Goal: Transaction & Acquisition: Purchase product/service

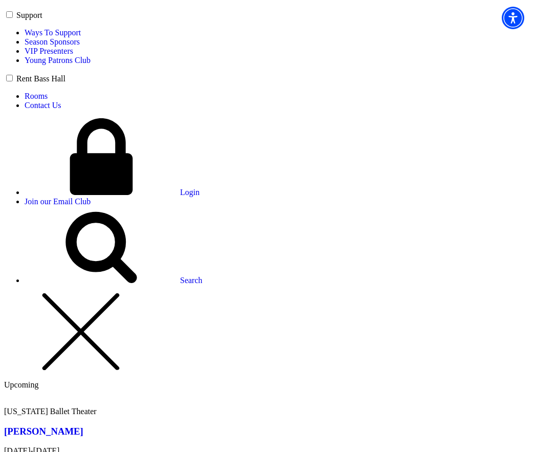
scroll to position [691, 0]
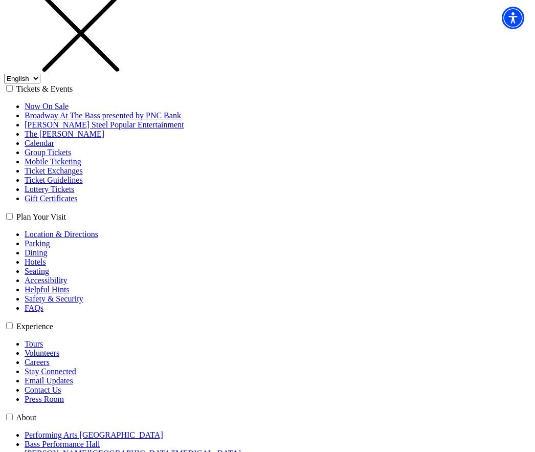
scroll to position [172, 0]
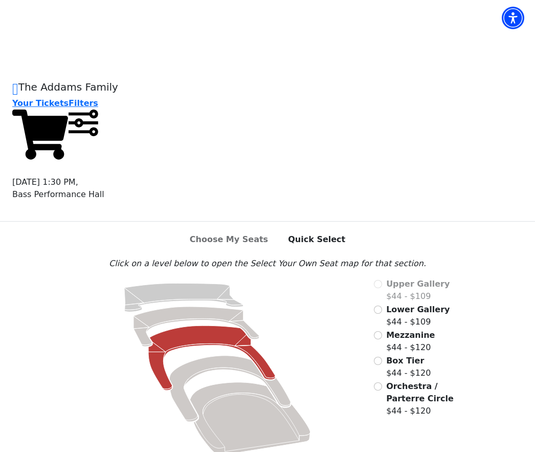
click at [391, 381] on span "Orchestra / Parterre Circle" at bounding box center [420, 392] width 68 height 22
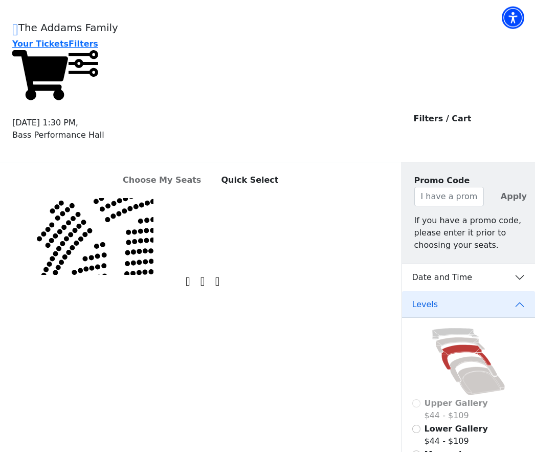
scroll to position [59, 0]
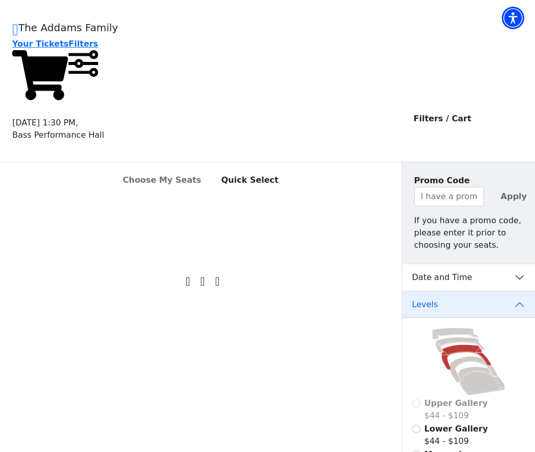
click at [523, 264] on button "Date and Time" at bounding box center [468, 277] width 133 height 27
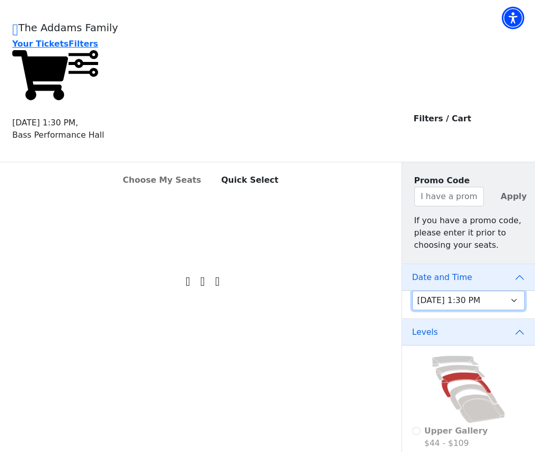
click at [516, 290] on select "Friday, October 24 at 7:30 PM Saturday, October 25 at 1:30 PM Saturday, October…" at bounding box center [468, 299] width 113 height 19
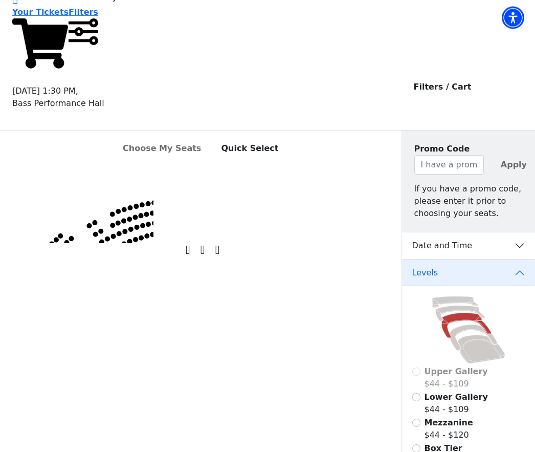
scroll to position [92, 0]
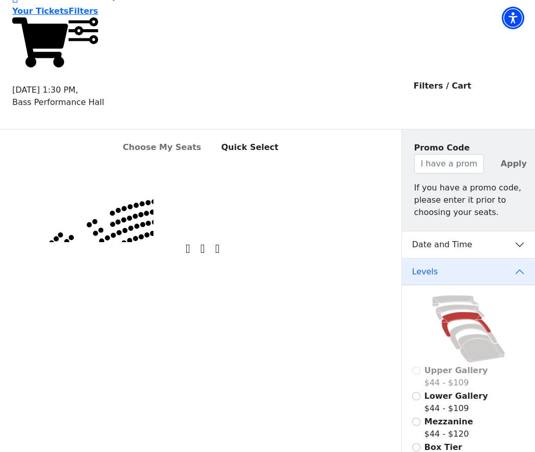
click at [521, 231] on button "Date and Time" at bounding box center [468, 244] width 133 height 27
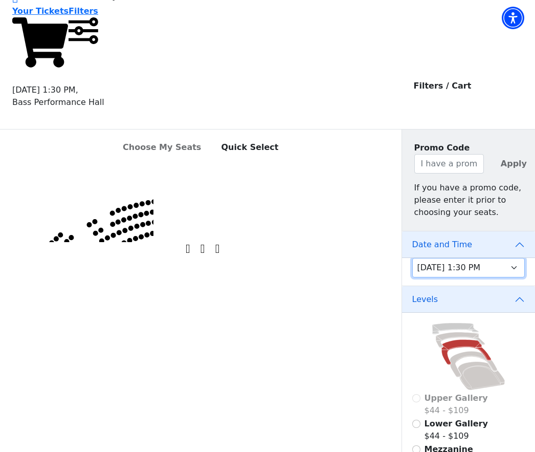
click at [510, 258] on select "Friday, October 24 at 7:30 PM Saturday, October 25 at 1:30 PM Saturday, October…" at bounding box center [468, 267] width 113 height 19
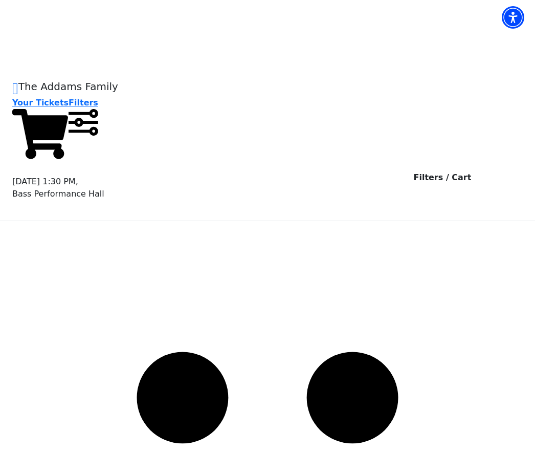
select select "6294"
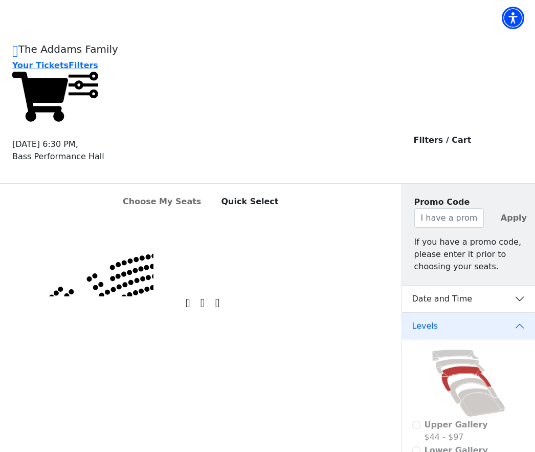
scroll to position [34, 0]
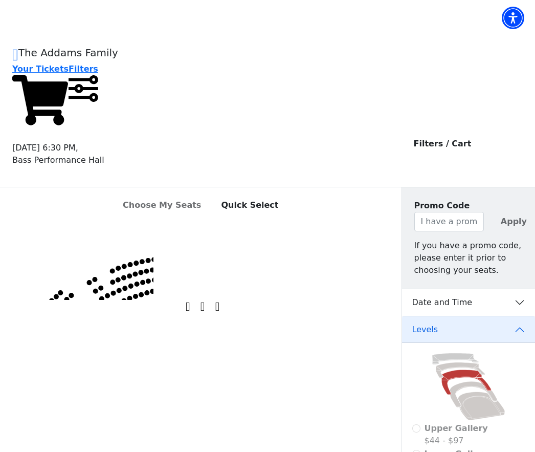
click at [517, 289] on button "Date and Time" at bounding box center [468, 302] width 133 height 27
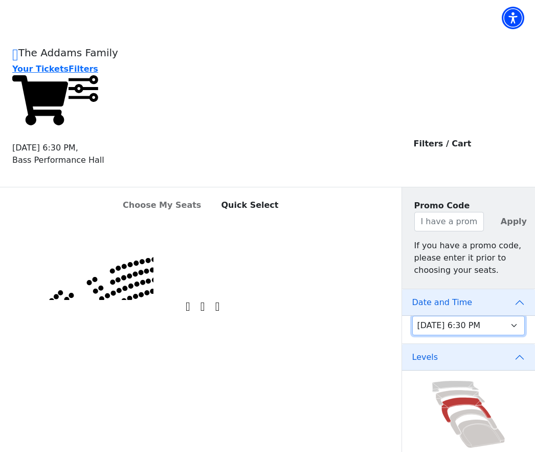
click at [509, 316] on select "Friday, October 24 at 7:30 PM Saturday, October 25 at 1:30 PM Saturday, October…" at bounding box center [468, 325] width 113 height 19
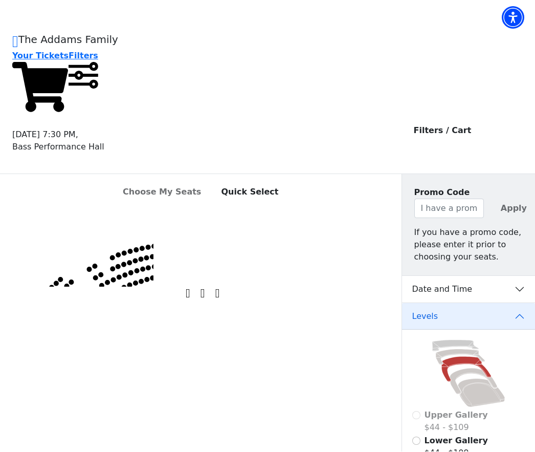
scroll to position [48, 0]
click at [517, 276] on button "Date and Time" at bounding box center [468, 289] width 133 height 27
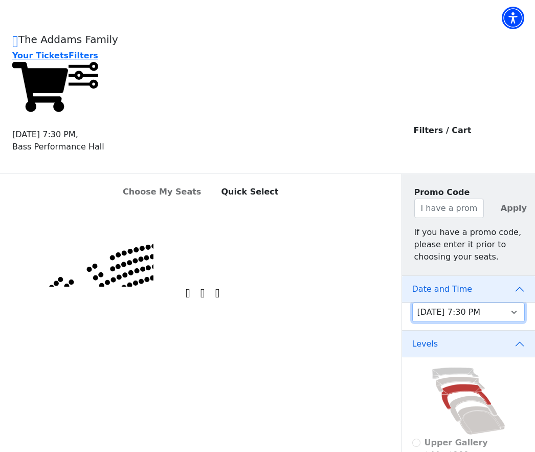
click at [517, 302] on select "Friday, October 24 at 7:30 PM Saturday, October 25 at 1:30 PM Saturday, October…" at bounding box center [468, 311] width 113 height 19
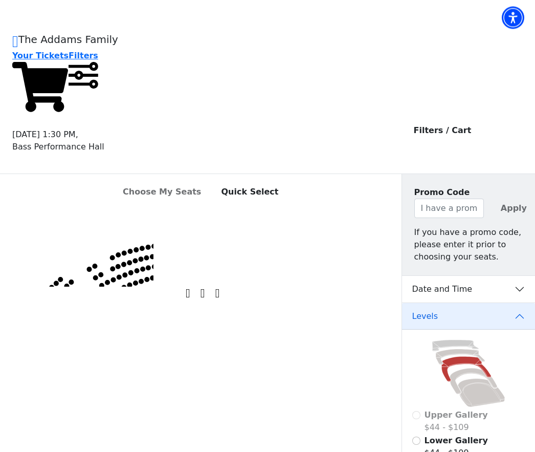
scroll to position [48, 0]
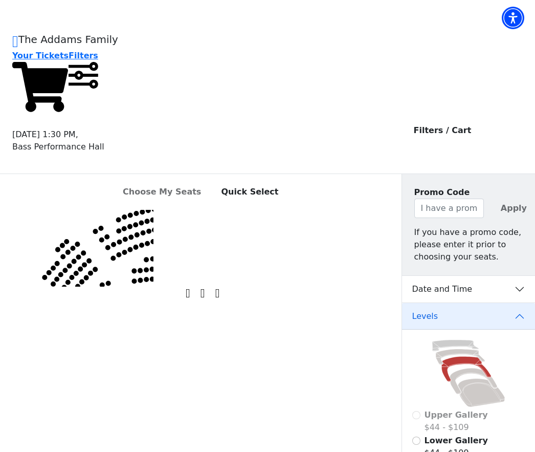
click at [116, 286] on icon "Left (ORPITL) Right (ORPITR) Center (ORPITC) ZZ AA YY BB ZA ZA (ORCL) (ORCR) (O…" at bounding box center [76, 248] width 153 height 77
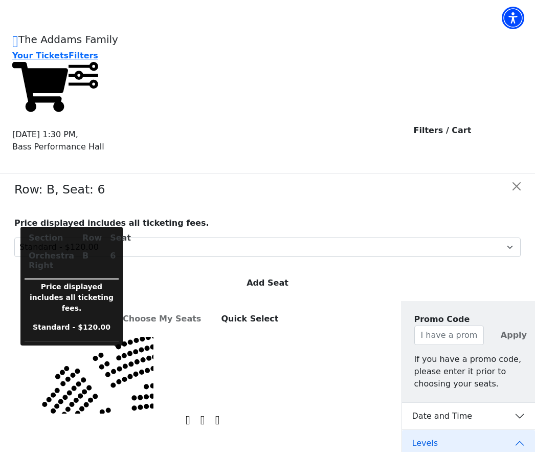
click at [114, 301] on div "Row: B, Seat: 6 Price displayed includes all ticketing fees. Standard - $120.00…" at bounding box center [267, 237] width 523 height 127
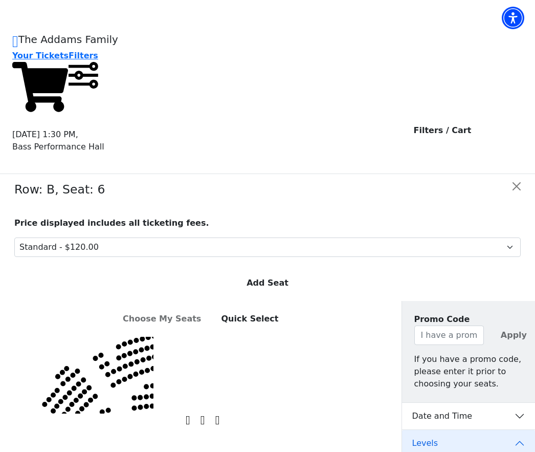
click at [119, 301] on div "Row: B, Seat: 6 Price displayed includes all ticketing fees. Standard - $120.00…" at bounding box center [267, 237] width 523 height 127
click at [272, 274] on button "Add Seat" at bounding box center [267, 282] width 55 height 19
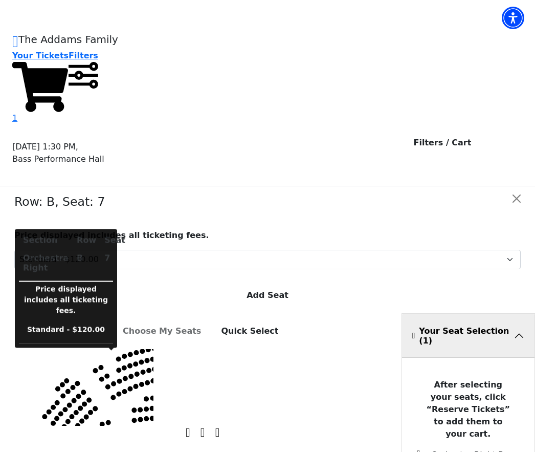
click at [277, 285] on button "Add Seat" at bounding box center [267, 294] width 55 height 19
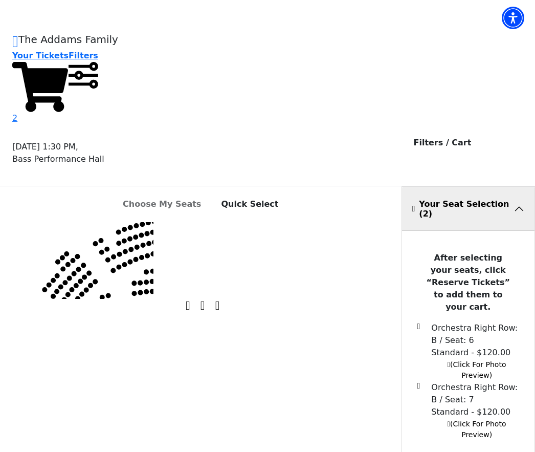
click at [481, 419] on span "(Click For Photo Preview)" at bounding box center [476, 428] width 59 height 19
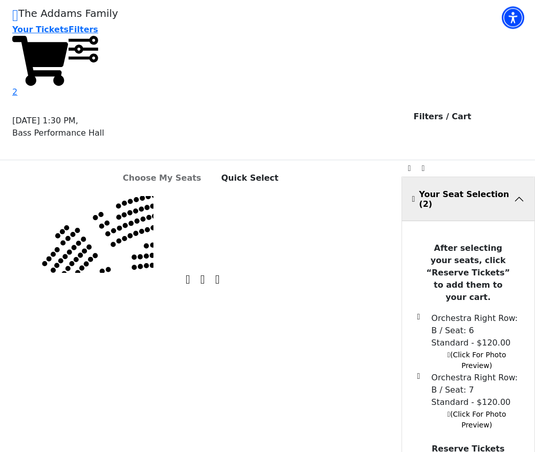
scroll to position [95, 0]
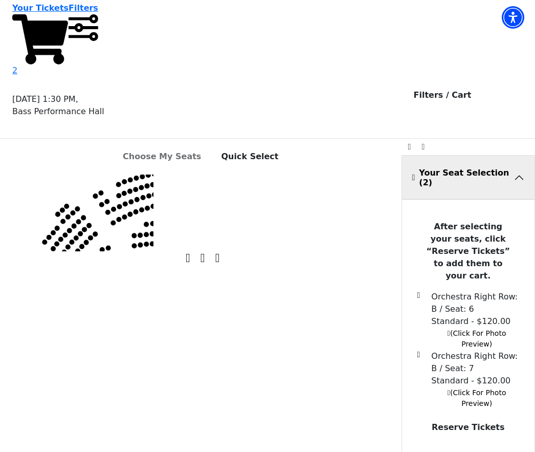
click at [477, 418] on button "Reserve Tickets" at bounding box center [468, 427] width 90 height 19
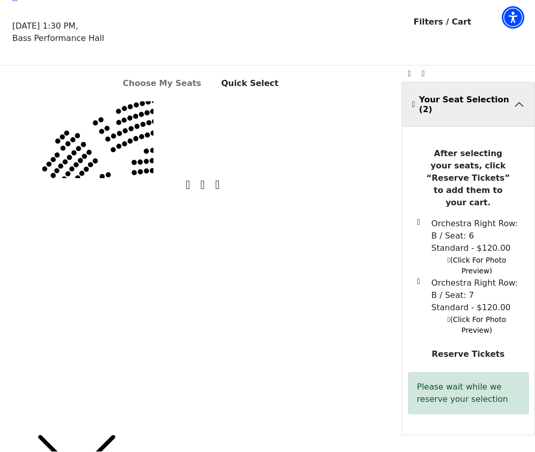
click at [438, 345] on button "Reserve Tickets" at bounding box center [468, 354] width 90 height 19
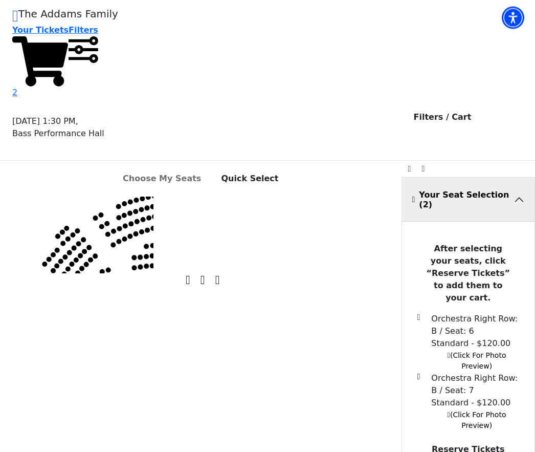
scroll to position [0, 0]
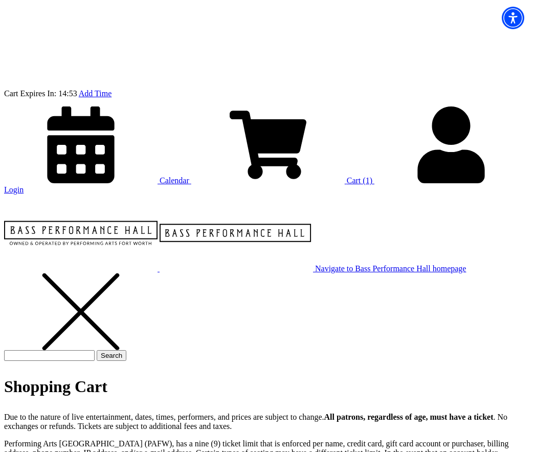
click at [361, 176] on span "Cart" at bounding box center [354, 180] width 14 height 9
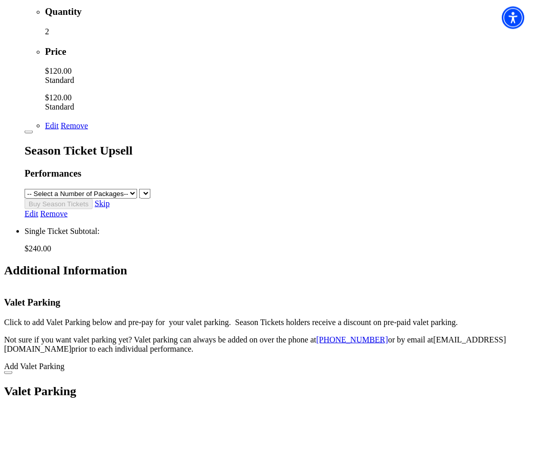
scroll to position [718, 0]
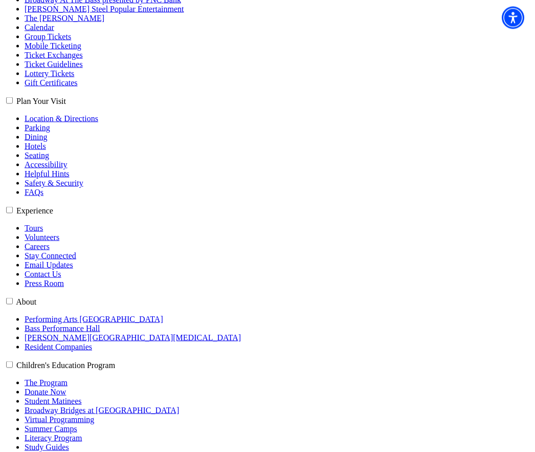
scroll to position [259, 0]
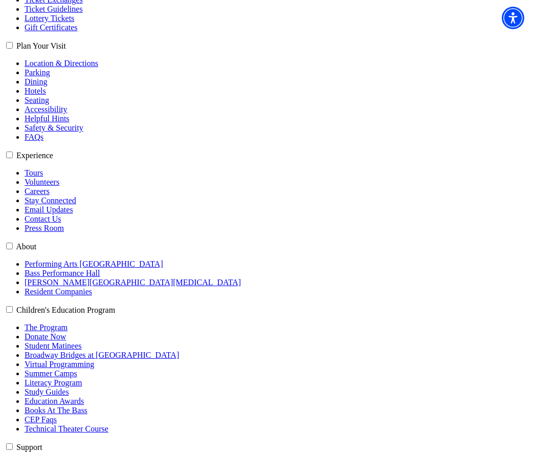
type input "[EMAIL_ADDRESS][DOMAIN_NAME]"
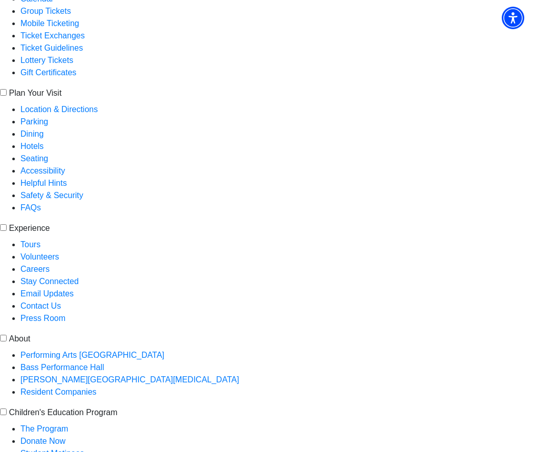
scroll to position [238, 0]
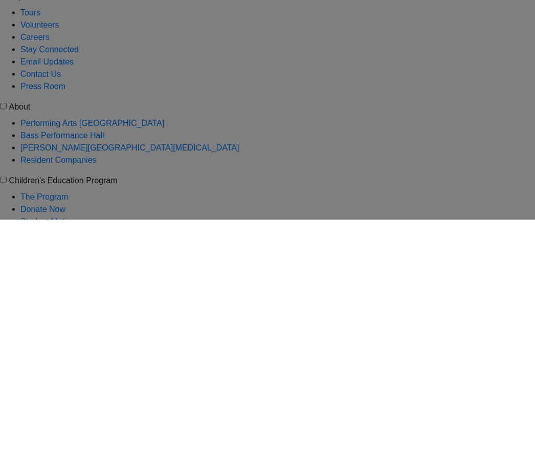
scroll to position [471, 0]
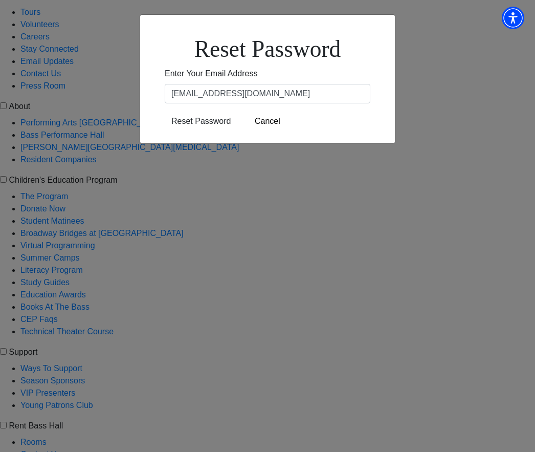
click at [195, 131] on input "Reset Password" at bounding box center [201, 120] width 73 height 19
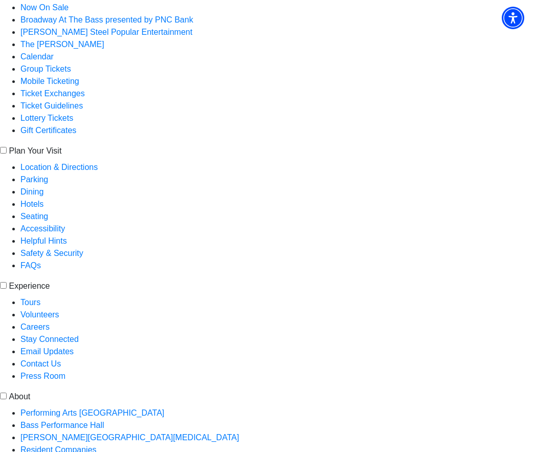
scroll to position [179, 0]
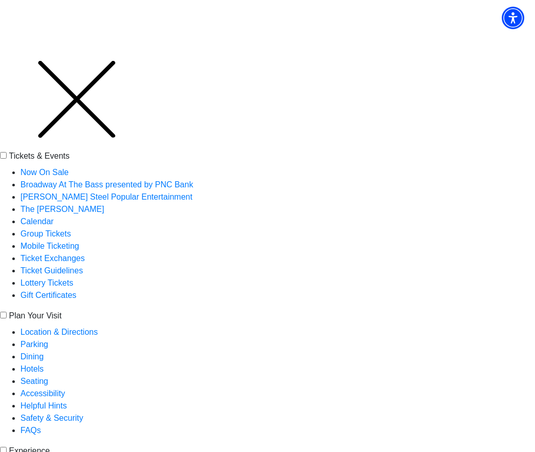
scroll to position [0, 0]
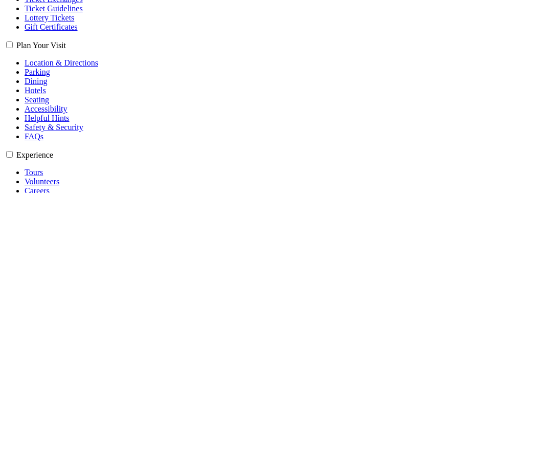
scroll to position [259, 0]
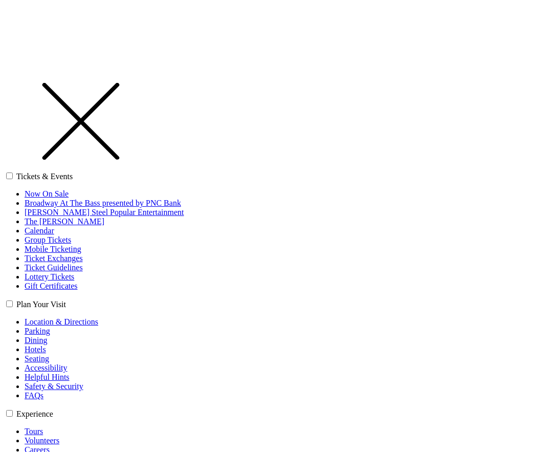
select select "1"
select select "TX"
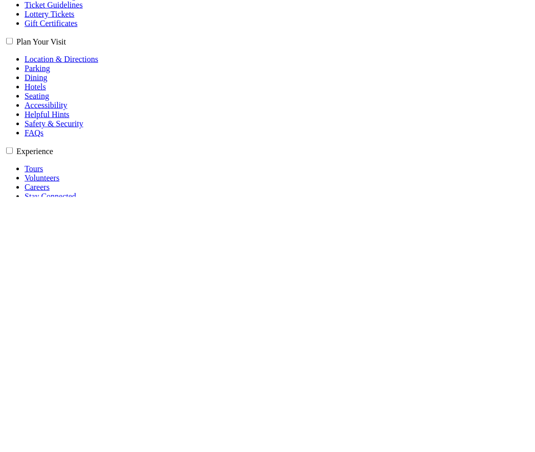
type input "sgratch@gmail.com"
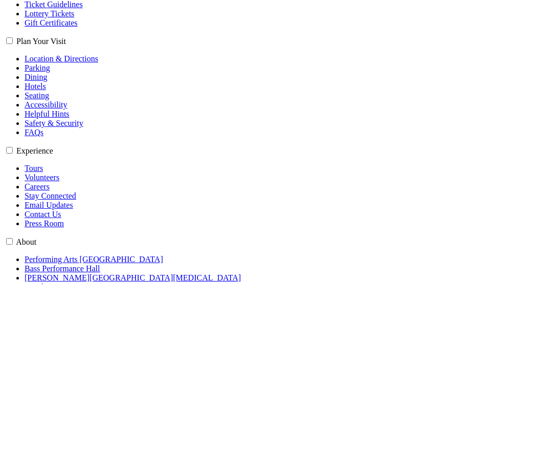
scroll to position [263, 0]
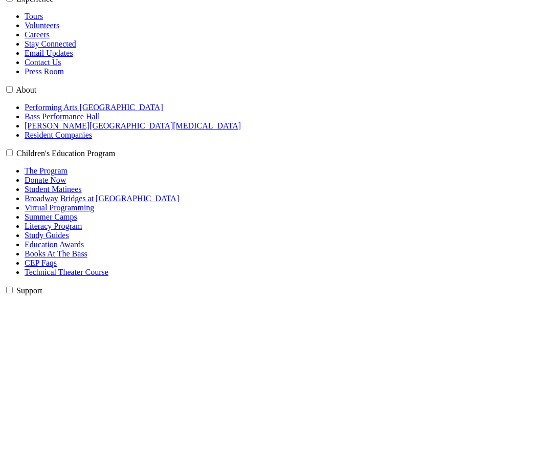
type input "Steven"
type input "Gratch"
type input "817-683-3446"
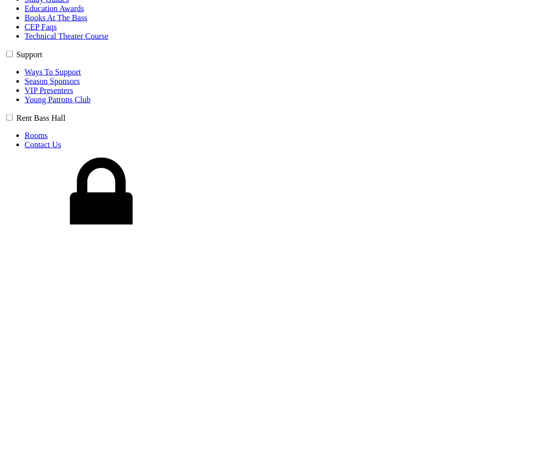
type input "7141 Wind Chime Drive"
type input "Fort Worth"
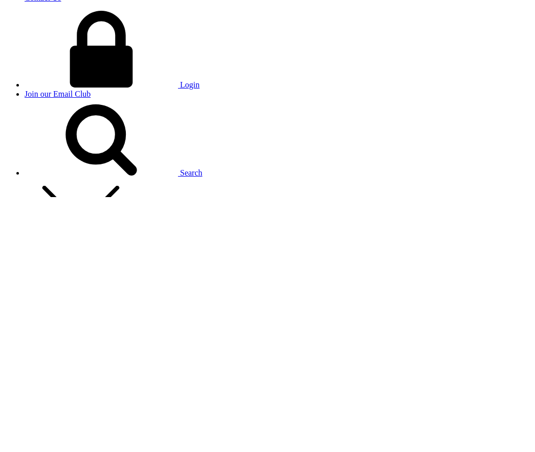
scroll to position [550, 0]
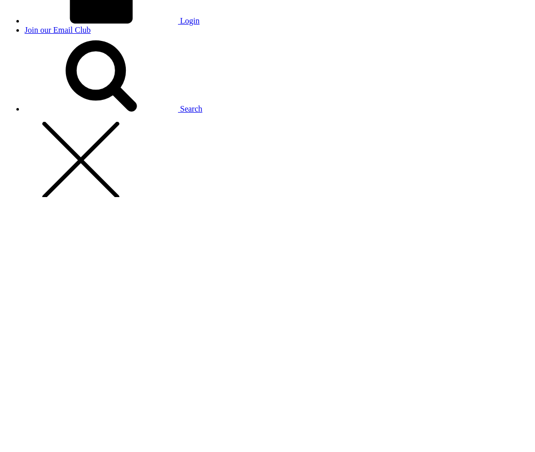
scroll to position [614, 0]
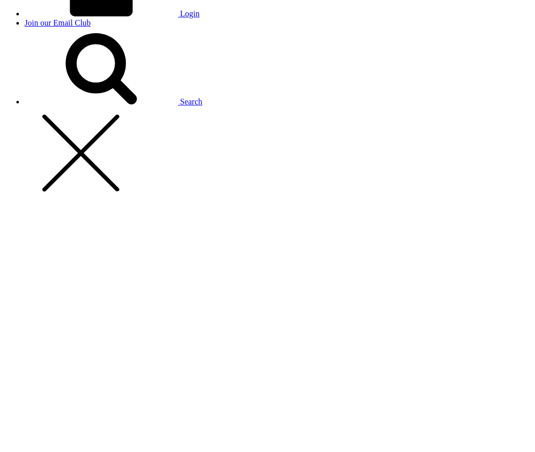
type input "76133"
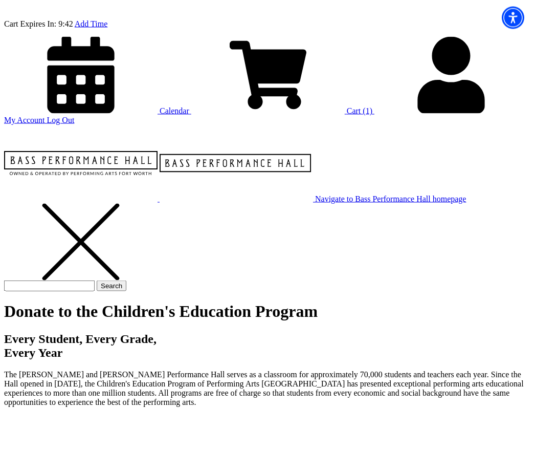
scroll to position [70, 0]
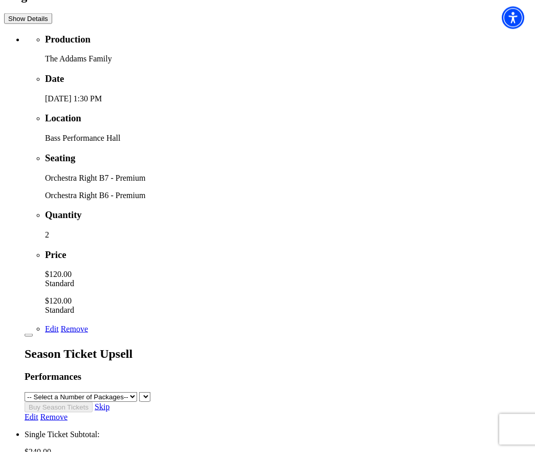
scroll to position [430, 0]
select select "25"
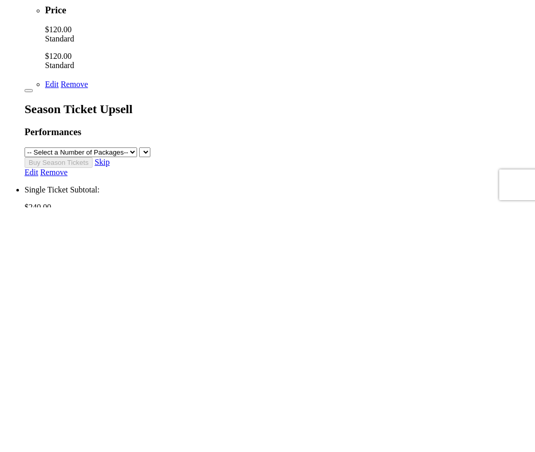
select select "7"
select select "2027"
type input "133"
type input "[PERSON_NAME]"
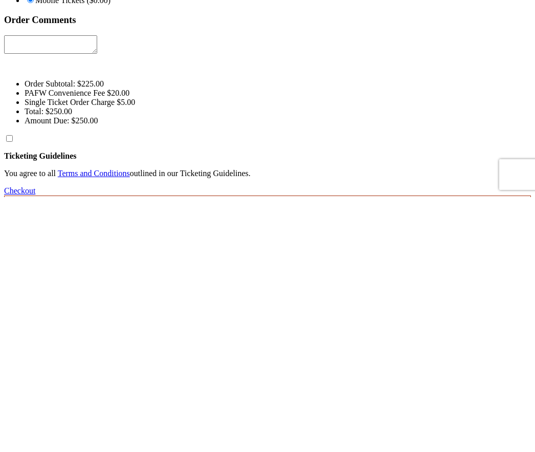
scroll to position [1078, 0]
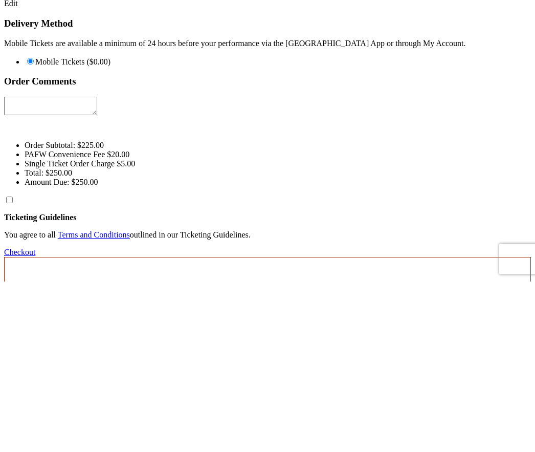
click at [77, 383] on strong "Ticketing Guidelines" at bounding box center [40, 387] width 73 height 9
click at [13, 367] on input "Ticketing Guidelines You agree to all Terms and Conditions outlined in our Tick…" at bounding box center [9, 370] width 7 height 7
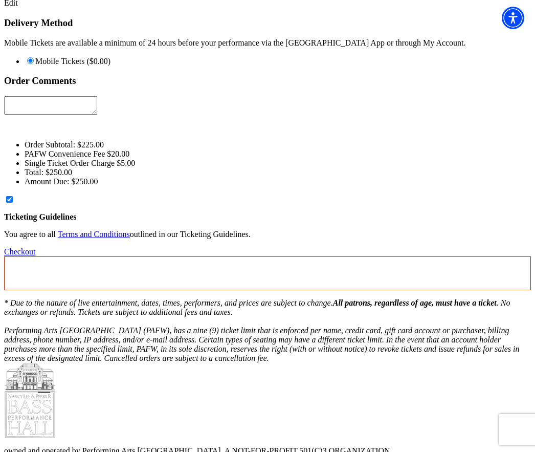
click at [35, 247] on link "Checkout" at bounding box center [19, 251] width 31 height 9
